Goal: Check status

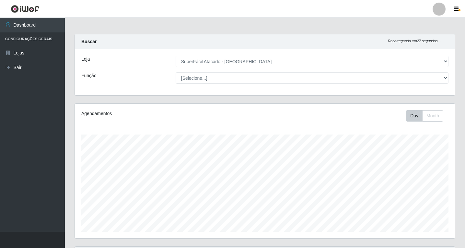
select select "503"
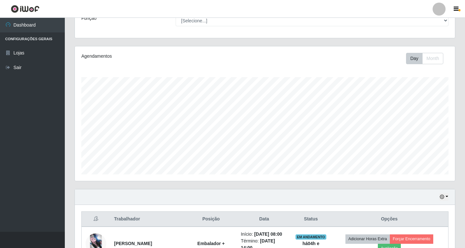
scroll to position [108, 0]
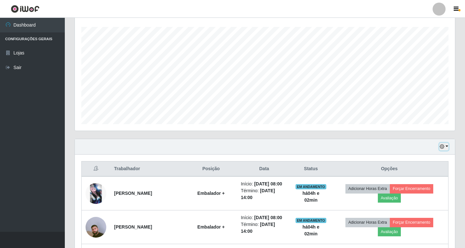
click at [448, 145] on button "button" at bounding box center [444, 146] width 9 height 7
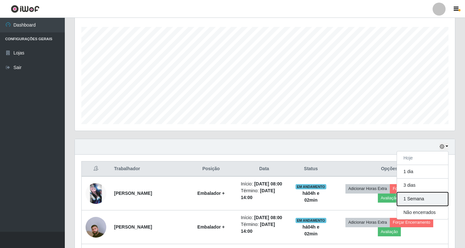
click at [409, 198] on button "1 Semana" at bounding box center [422, 199] width 51 height 14
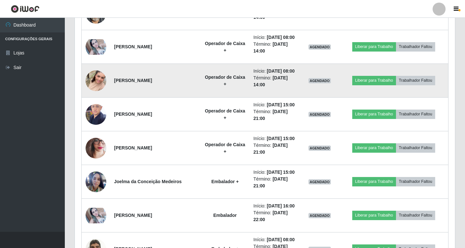
scroll to position [691, 0]
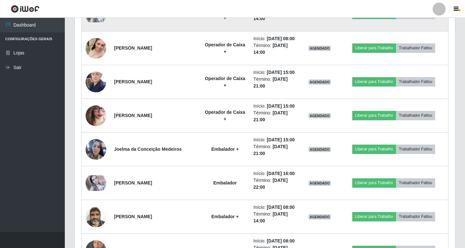
click at [100, 22] on img at bounding box center [96, 15] width 21 height 16
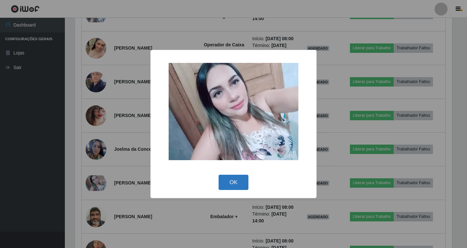
click at [231, 181] on button "OK" at bounding box center [233, 182] width 30 height 15
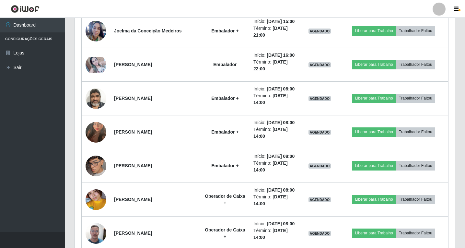
scroll to position [821, 0]
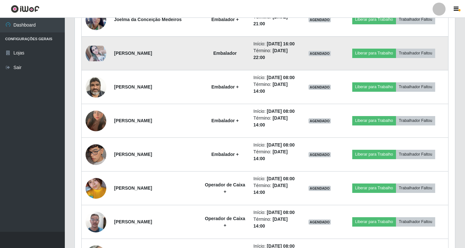
click at [220, 70] on td "Embalador" at bounding box center [225, 54] width 49 height 34
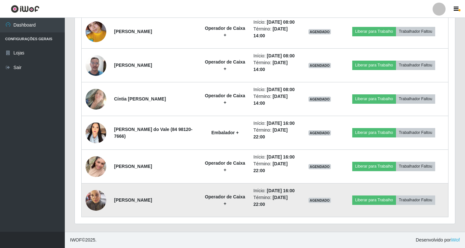
scroll to position [1161, 0]
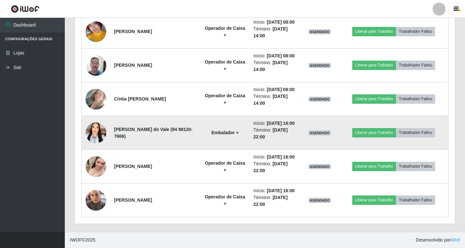
click at [95, 120] on img at bounding box center [96, 133] width 21 height 26
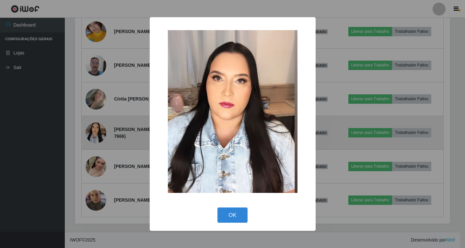
scroll to position [135, 377]
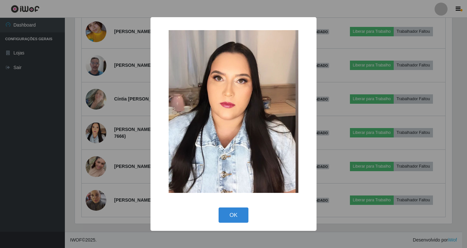
click at [222, 101] on img at bounding box center [234, 111] width 130 height 163
click at [232, 216] on button "OK" at bounding box center [233, 214] width 30 height 15
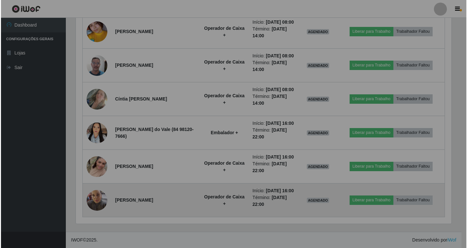
scroll to position [135, 380]
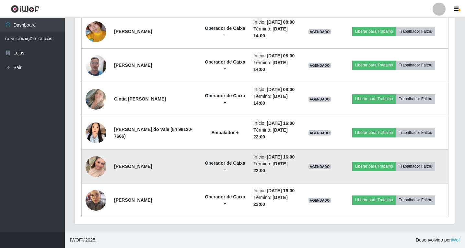
click at [97, 157] on img at bounding box center [96, 166] width 21 height 37
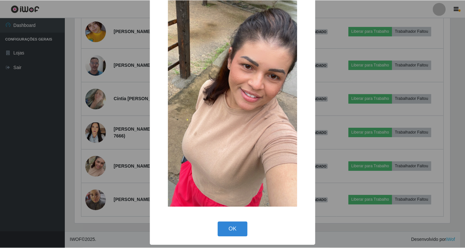
scroll to position [39, 0]
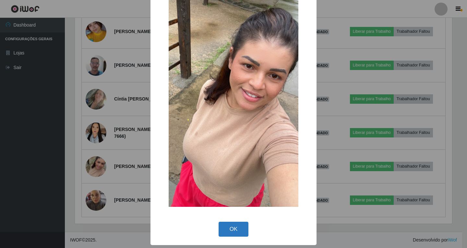
click at [230, 229] on button "OK" at bounding box center [233, 229] width 30 height 15
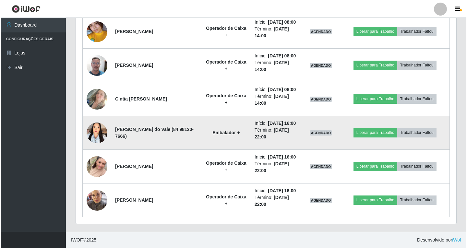
scroll to position [1064, 0]
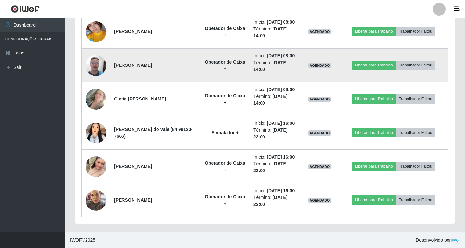
click at [95, 79] on img at bounding box center [96, 66] width 21 height 28
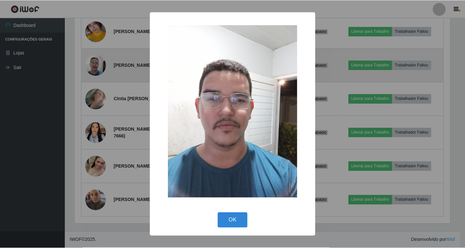
scroll to position [135, 377]
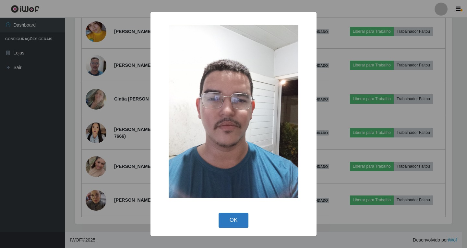
click at [229, 221] on button "OK" at bounding box center [233, 220] width 30 height 15
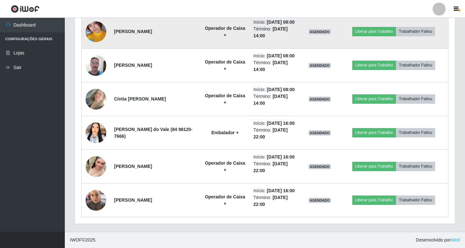
scroll to position [999, 0]
click at [95, 54] on img at bounding box center [96, 31] width 21 height 46
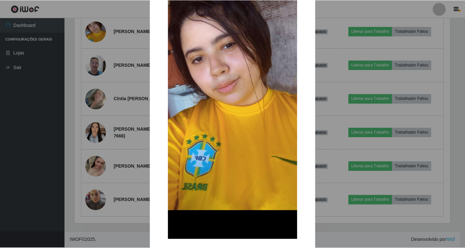
scroll to position [97, 0]
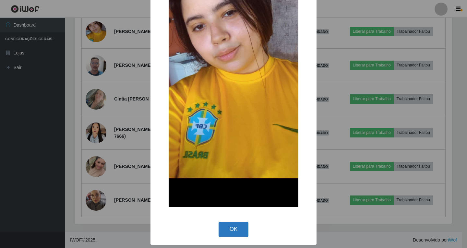
click at [230, 232] on button "OK" at bounding box center [233, 229] width 30 height 15
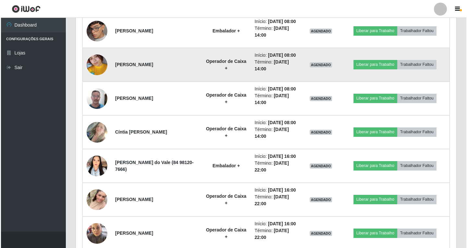
scroll to position [934, 0]
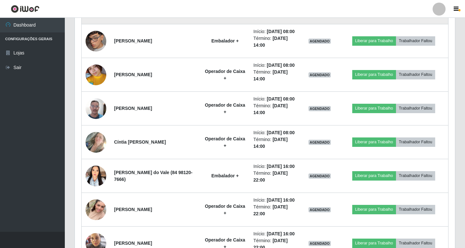
click at [92, 26] on img at bounding box center [96, 7] width 21 height 37
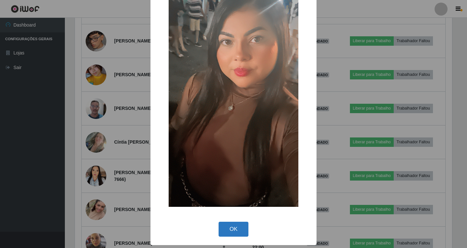
click at [235, 230] on button "OK" at bounding box center [233, 229] width 30 height 15
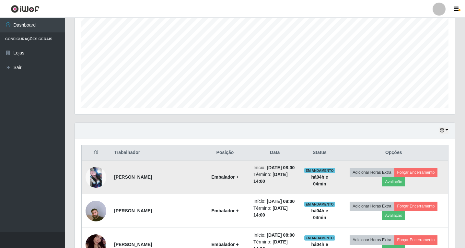
click at [100, 174] on img at bounding box center [96, 177] width 21 height 21
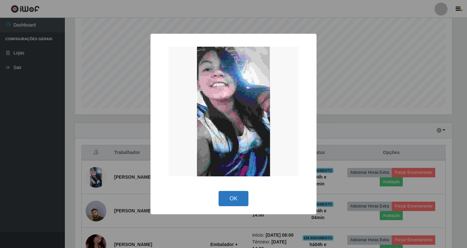
click at [233, 198] on button "OK" at bounding box center [233, 198] width 30 height 15
